Goal: Information Seeking & Learning: Learn about a topic

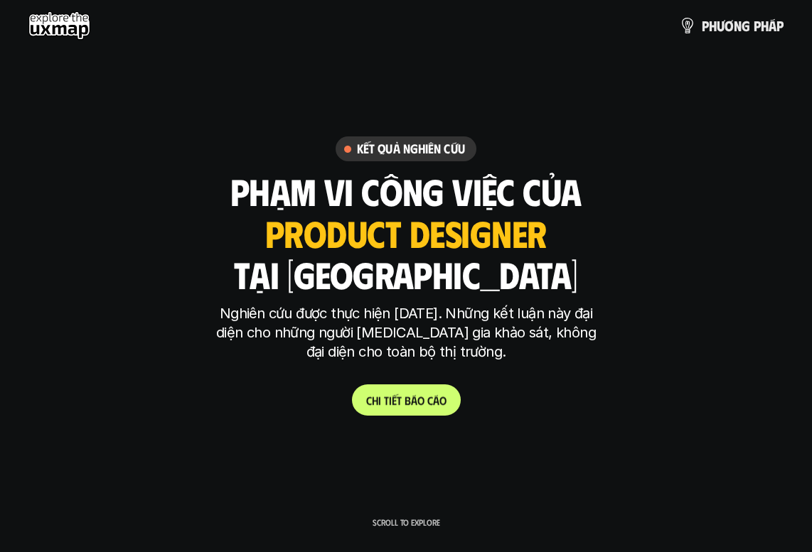
click at [436, 397] on p "C h i t i ế t b á o c á o" at bounding box center [406, 401] width 80 height 14
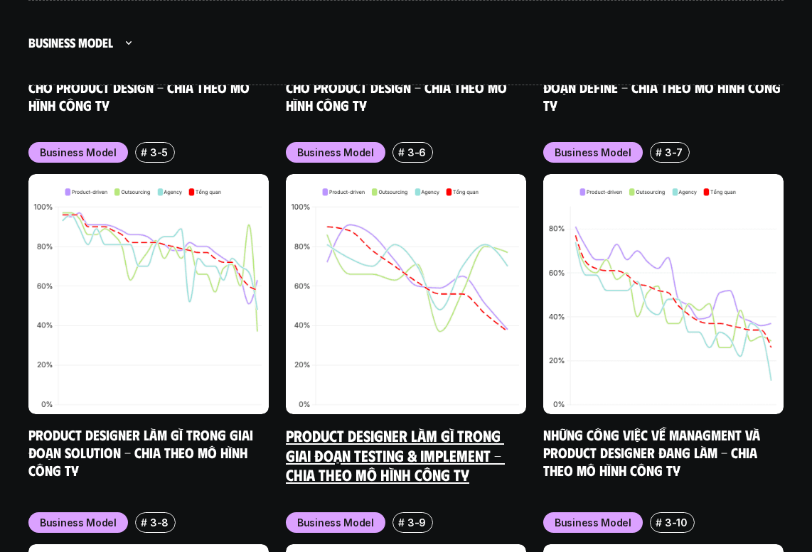
scroll to position [7666, 0]
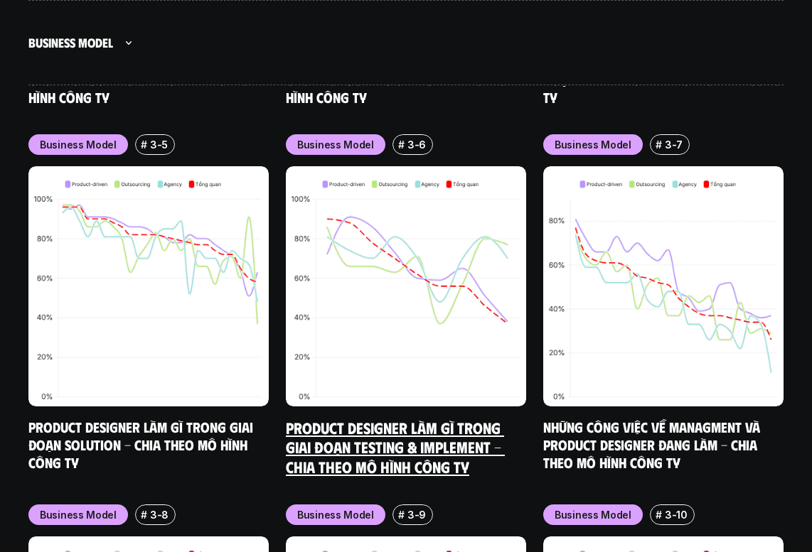
click at [362, 418] on link "Product Designer làm gì trong giai đoạn Testing & Implement - Chia theo mô hình…" at bounding box center [395, 447] width 219 height 58
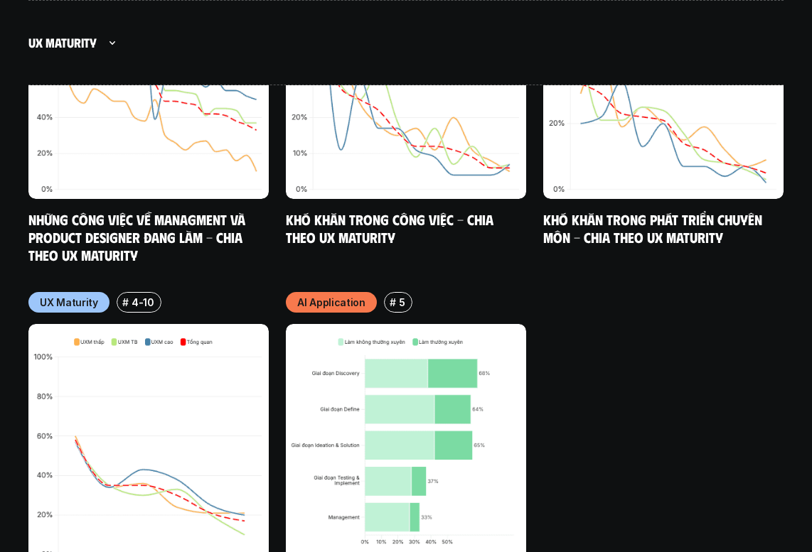
scroll to position [9327, 0]
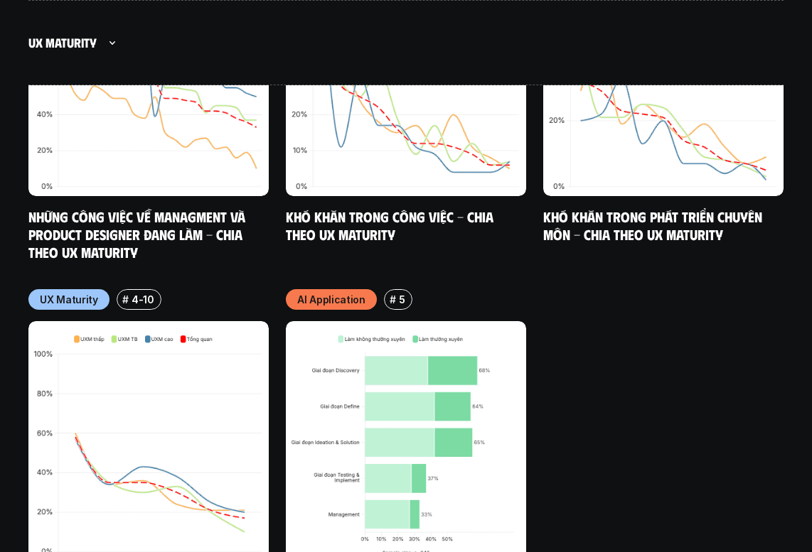
click at [130, 321] on img at bounding box center [148, 441] width 240 height 240
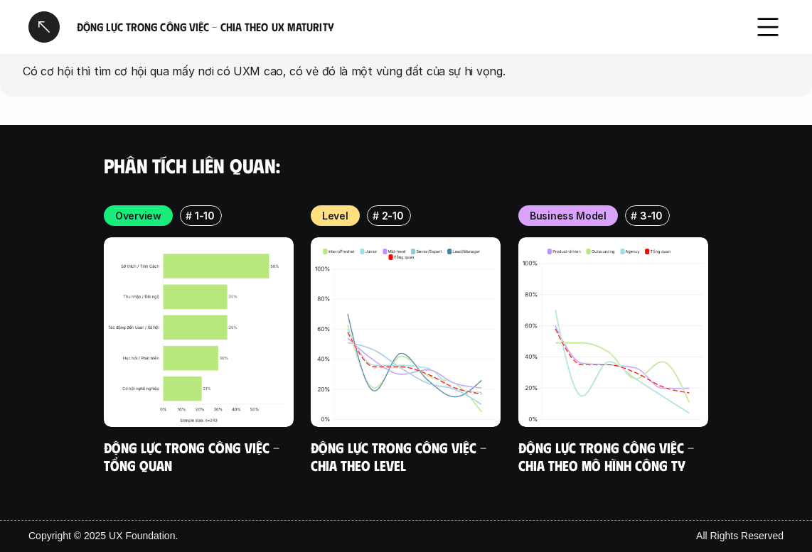
scroll to position [2998, 0]
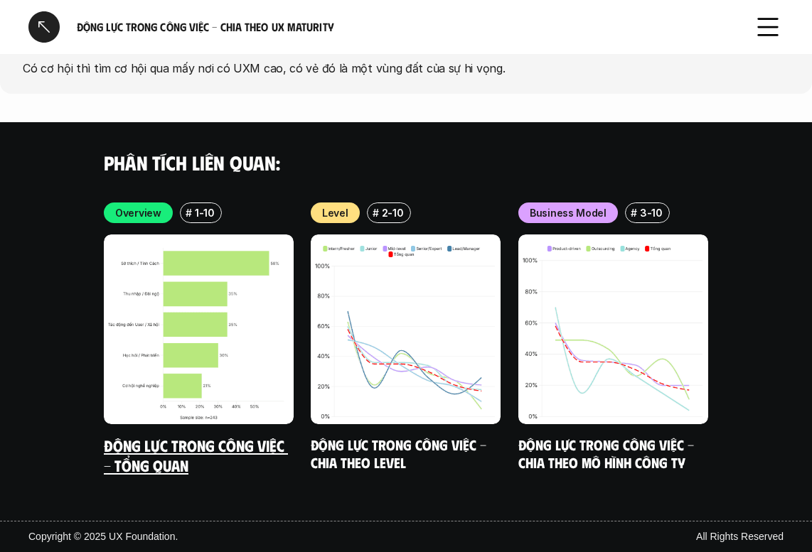
click at [254, 289] on img at bounding box center [199, 330] width 190 height 190
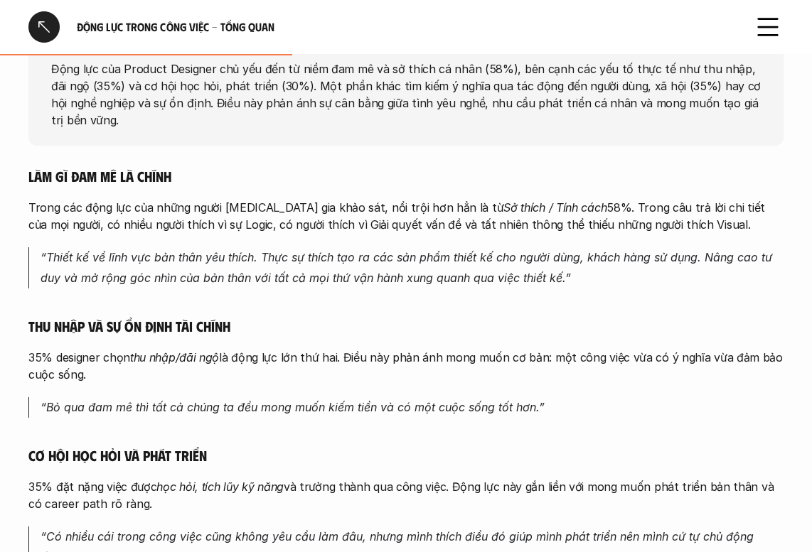
scroll to position [1060, 0]
